Goal: Information Seeking & Learning: Learn about a topic

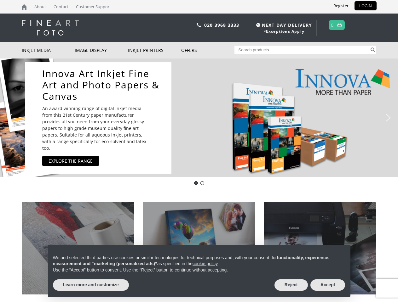
click at [199, 151] on div "Innova Art Inkjet Fine Art and Photo Papers & Canvas An award winning range of …" at bounding box center [197, 118] width 345 height 118
click at [199, 118] on div "Innova Art Inkjet Fine Art and Photo Papers & Canvas An award winning range of …" at bounding box center [197, 118] width 345 height 118
click at [197, 118] on div "Innova Art Inkjet Fine Art and Photo Papers & Canvas An award winning range of …" at bounding box center [197, 118] width 345 height 118
click at [98, 118] on p "An award winning range of digital inkjet media from this 21st Century paper man…" at bounding box center [97, 128] width 110 height 46
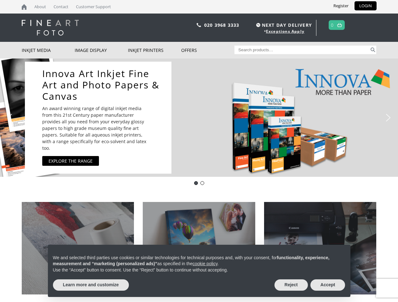
click at [10, 118] on img "previous arrow" at bounding box center [10, 118] width 10 height 10
click at [388, 118] on img "next arrow" at bounding box center [388, 118] width 10 height 10
click at [196, 183] on div "Innova-general" at bounding box center [196, 183] width 4 height 4
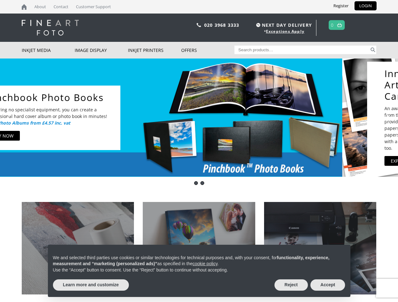
click at [202, 183] on div "pinch book" at bounding box center [202, 183] width 4 height 4
